Goal: Answer question/provide support

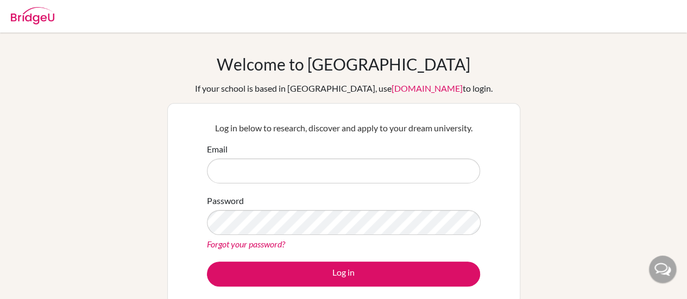
type input "[EMAIL_ADDRESS][DOMAIN_NAME]"
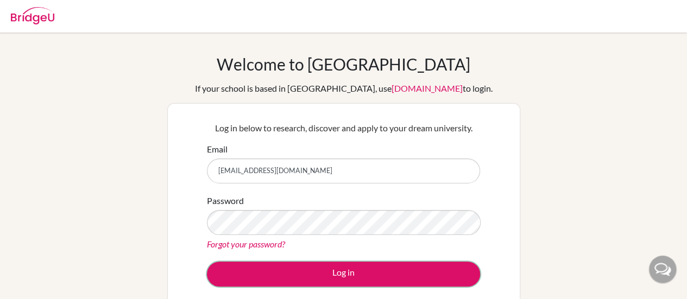
click at [303, 275] on button "Log in" at bounding box center [343, 274] width 273 height 25
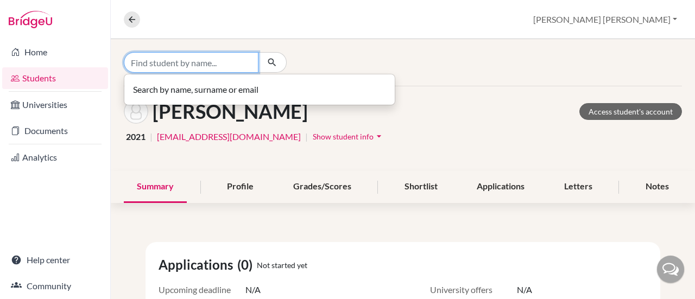
click at [215, 66] on input "Find student by name..." at bounding box center [191, 62] width 135 height 21
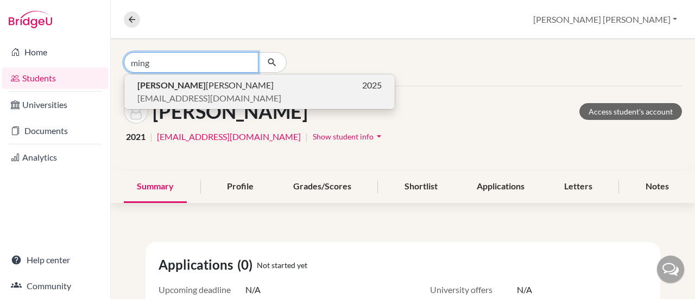
type input "ming"
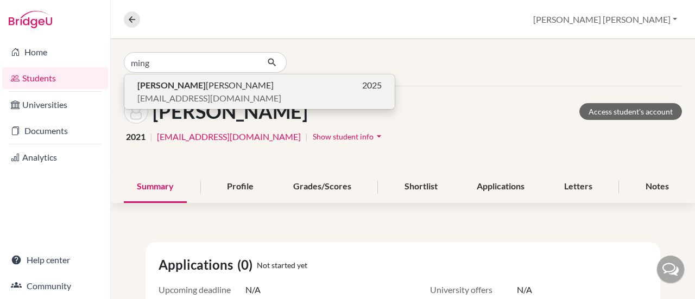
click at [224, 80] on p "[PERSON_NAME] 2025" at bounding box center [259, 85] width 244 height 13
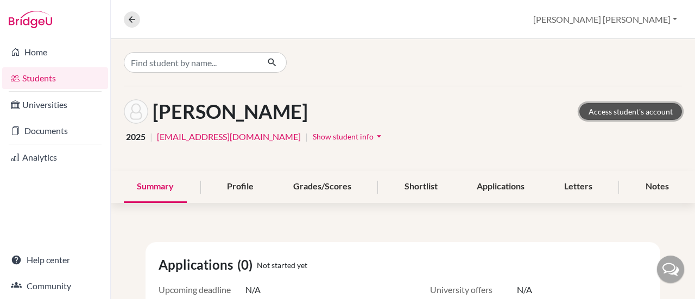
click at [625, 110] on link "Access student's account" at bounding box center [631, 111] width 103 height 17
